Goal: Navigation & Orientation: Understand site structure

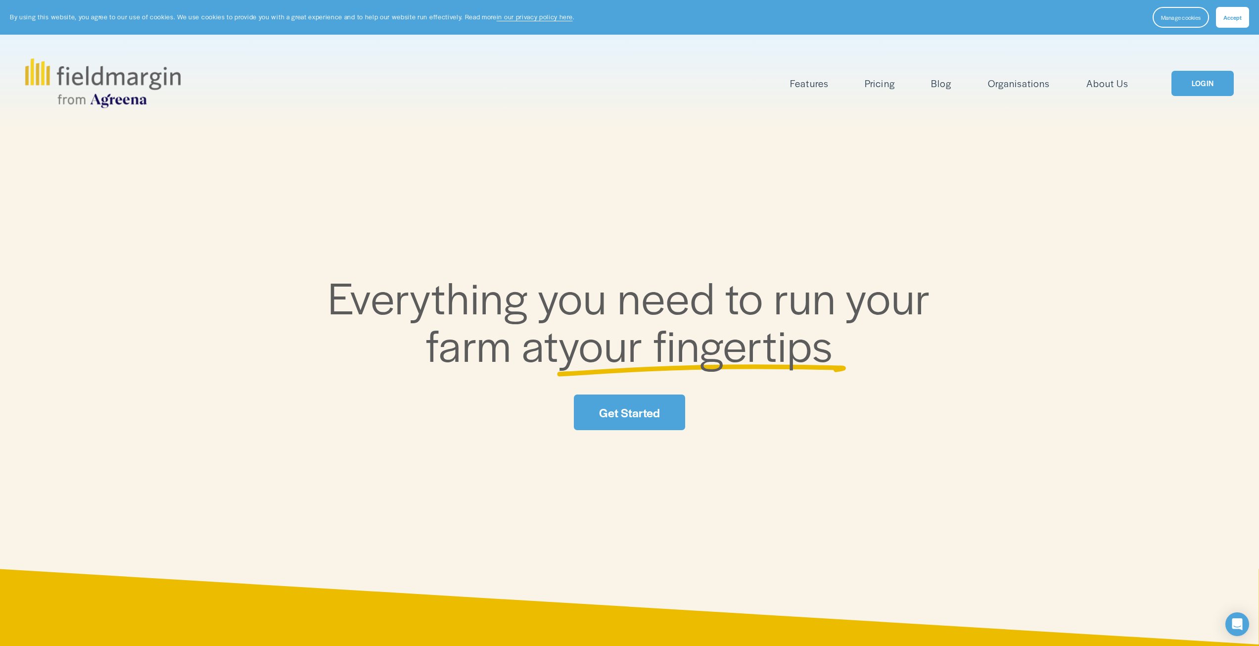
click at [0, 0] on span "Mapping" at bounding box center [0, 0] width 0 height 0
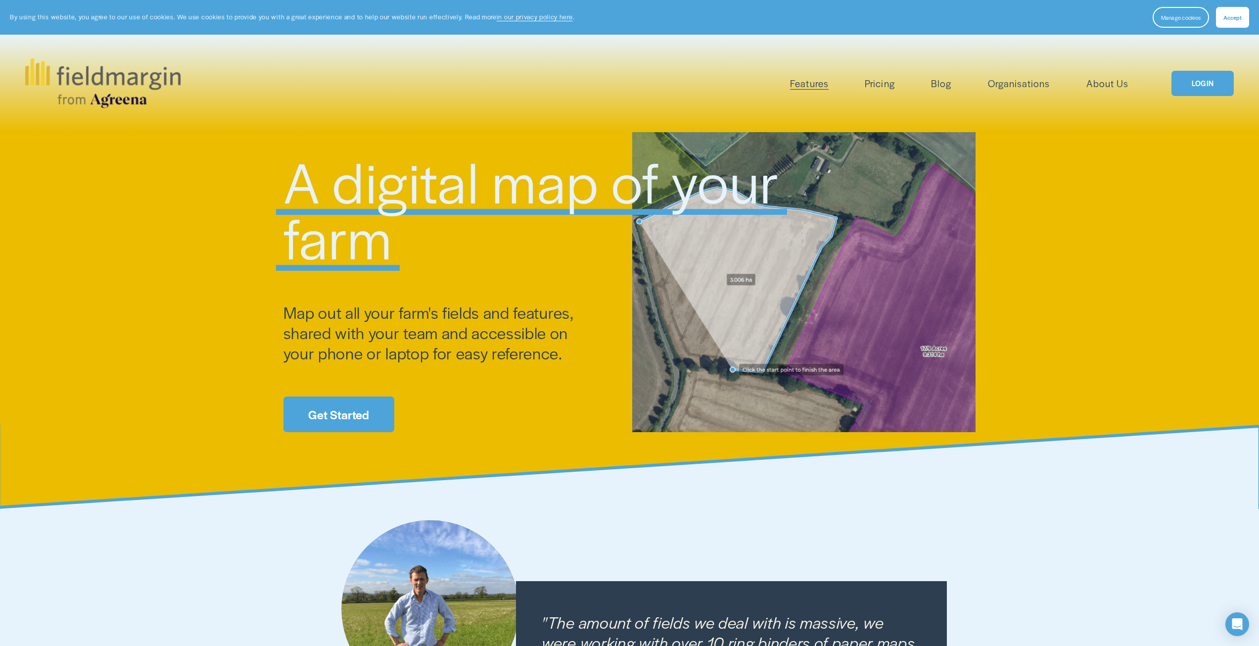
click at [91, 101] on img at bounding box center [102, 82] width 155 height 49
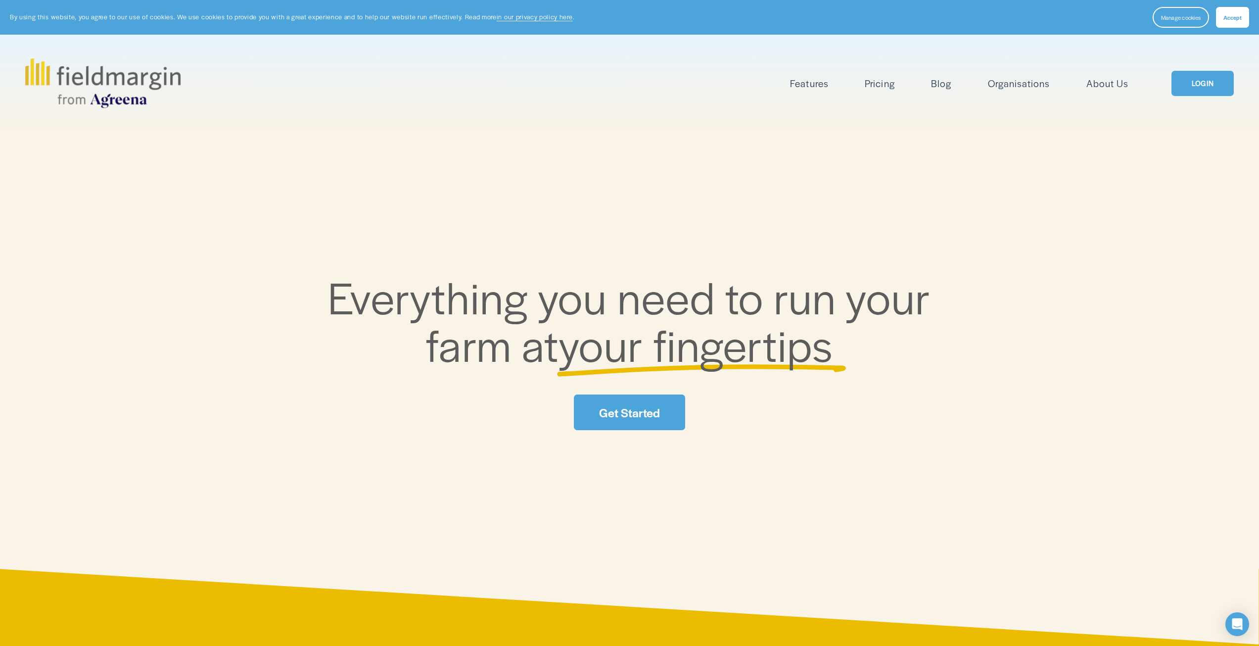
click at [0, 0] on span "Plan Work" at bounding box center [0, 0] width 0 height 0
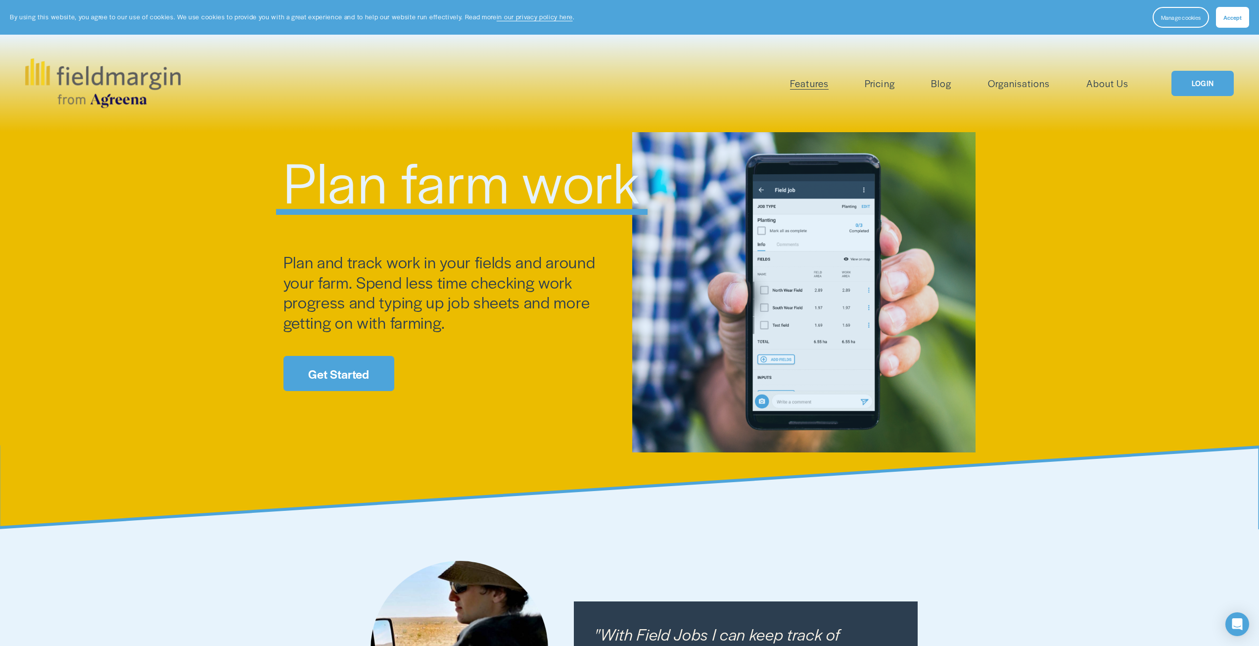
click at [0, 0] on span "Scouting" at bounding box center [0, 0] width 0 height 0
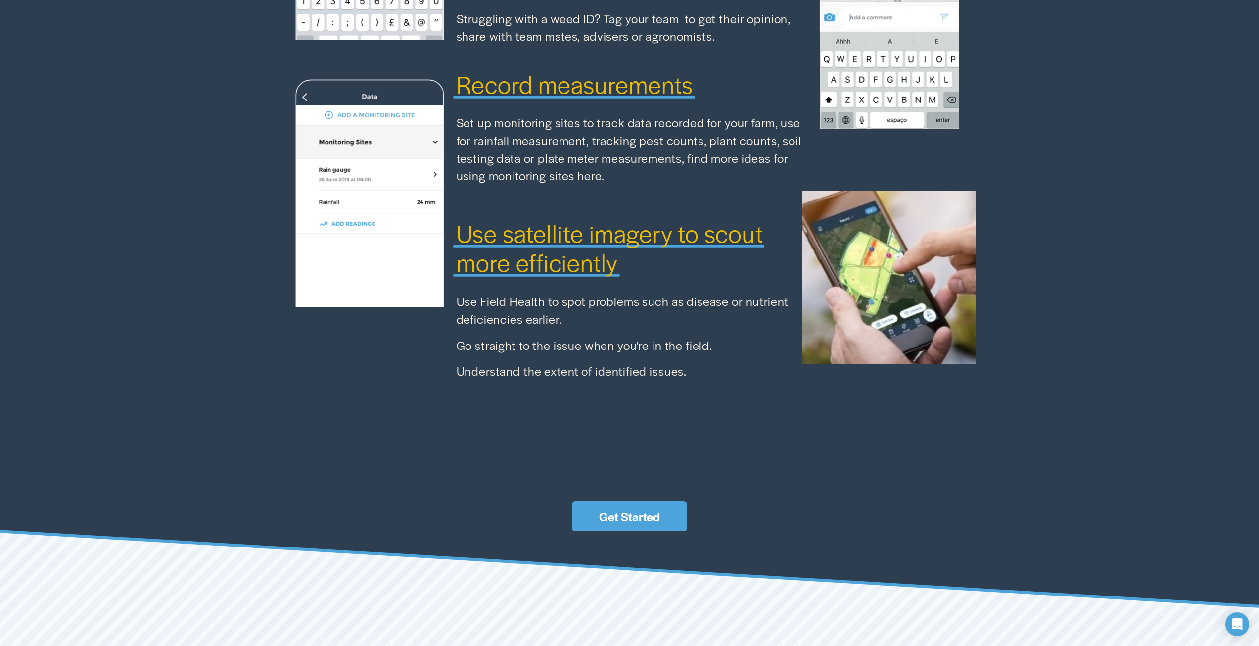
scroll to position [942, 0]
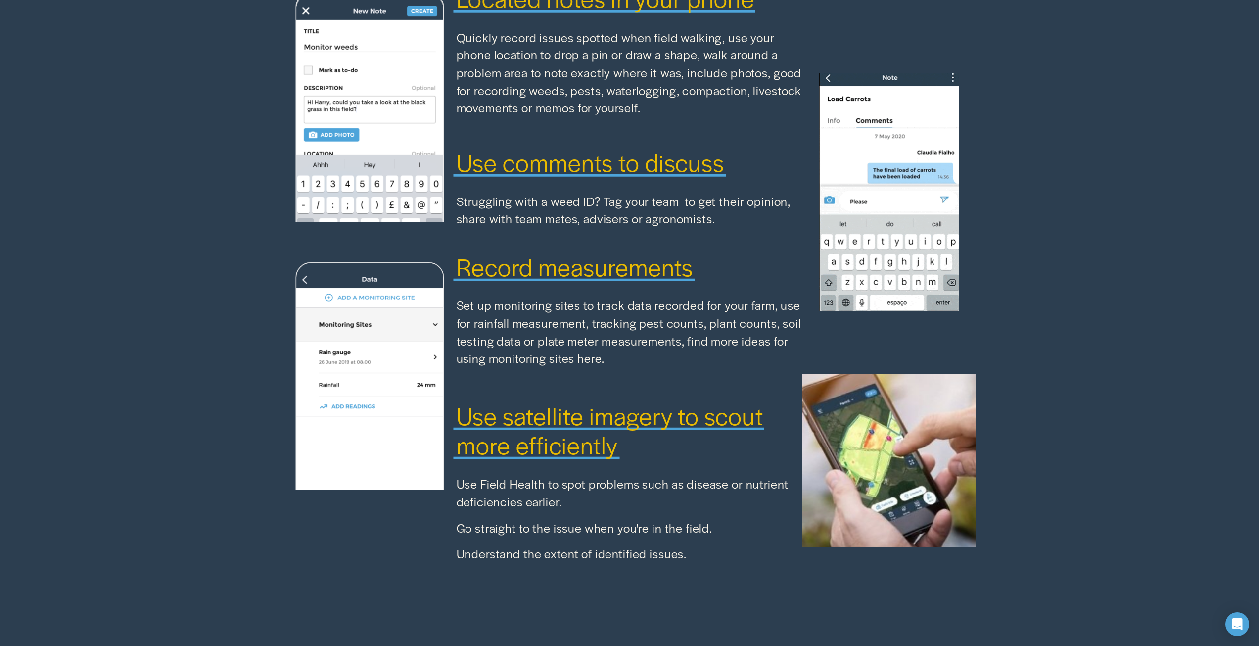
click at [536, 278] on span "Record measurements" at bounding box center [575, 266] width 237 height 34
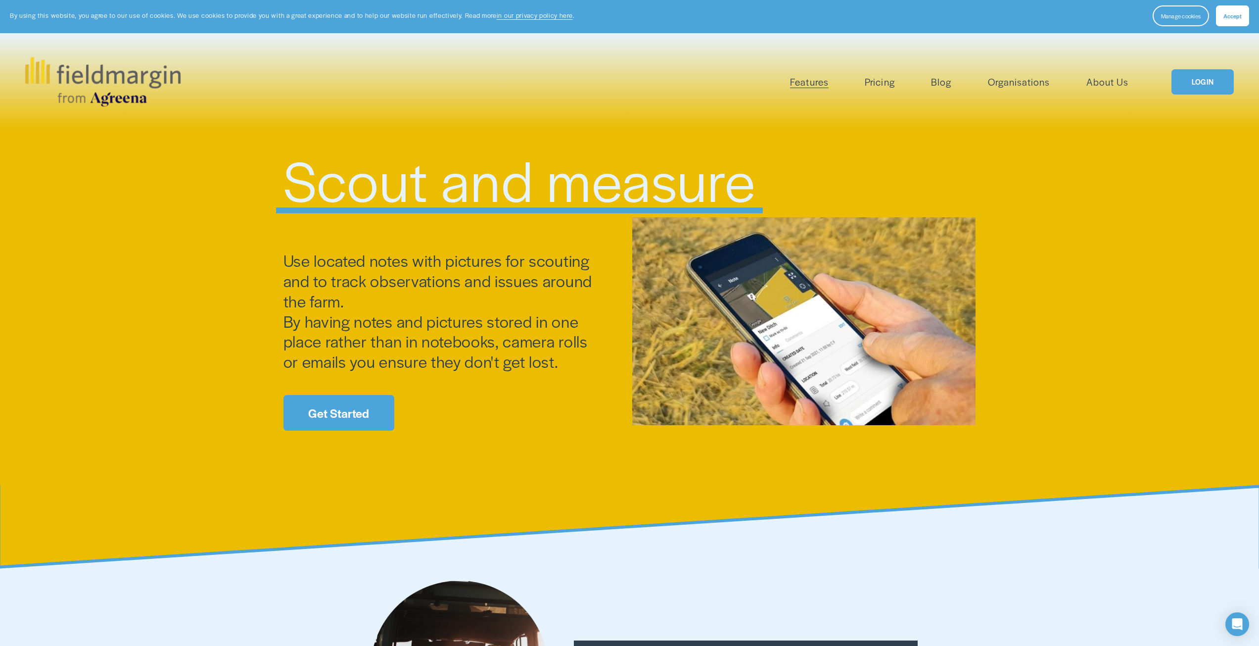
scroll to position [0, 0]
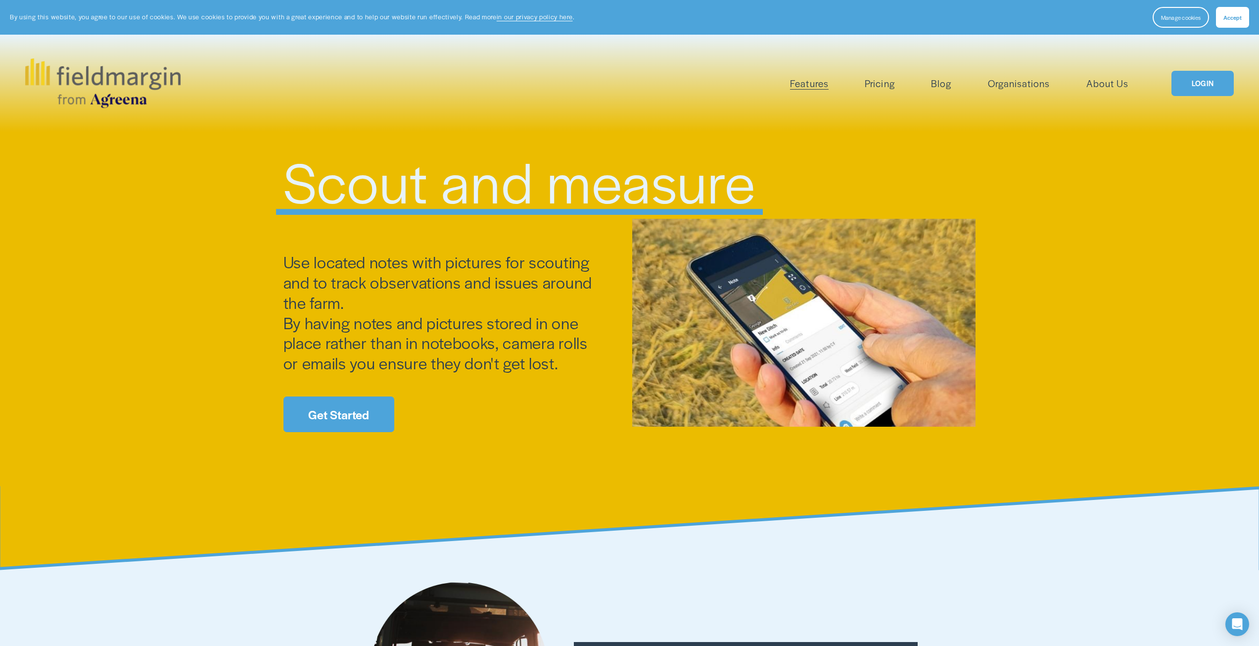
click at [116, 71] on img at bounding box center [102, 82] width 155 height 49
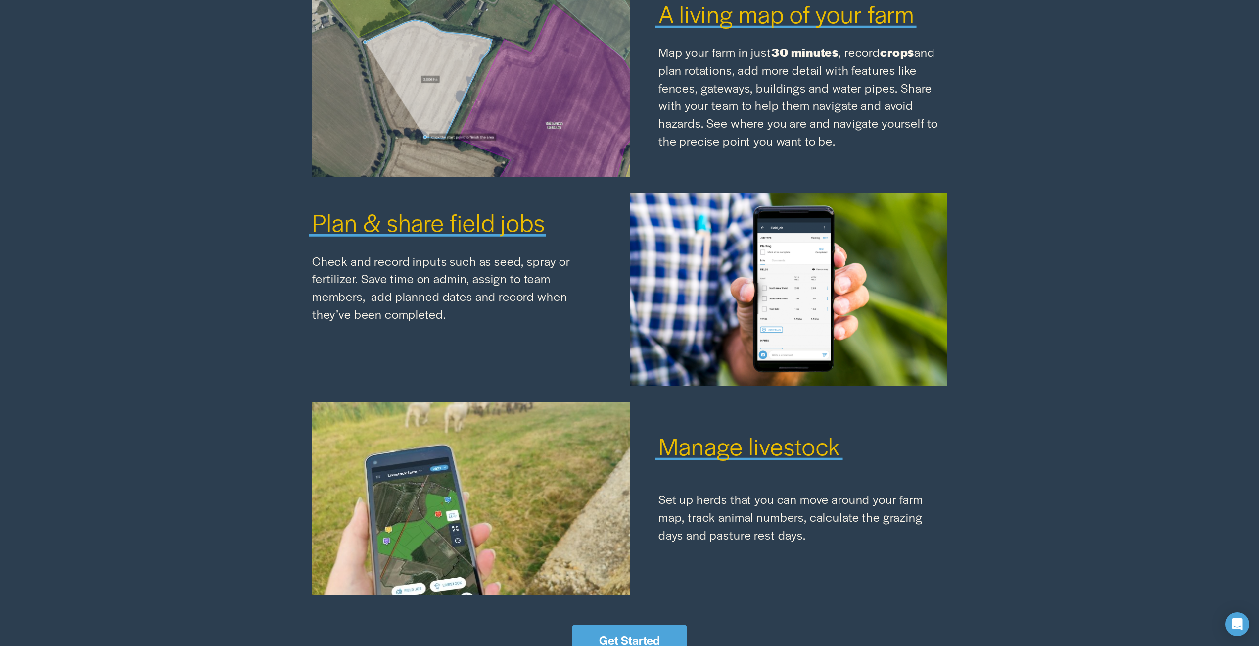
scroll to position [1186, 0]
